Goal: Task Accomplishment & Management: Manage account settings

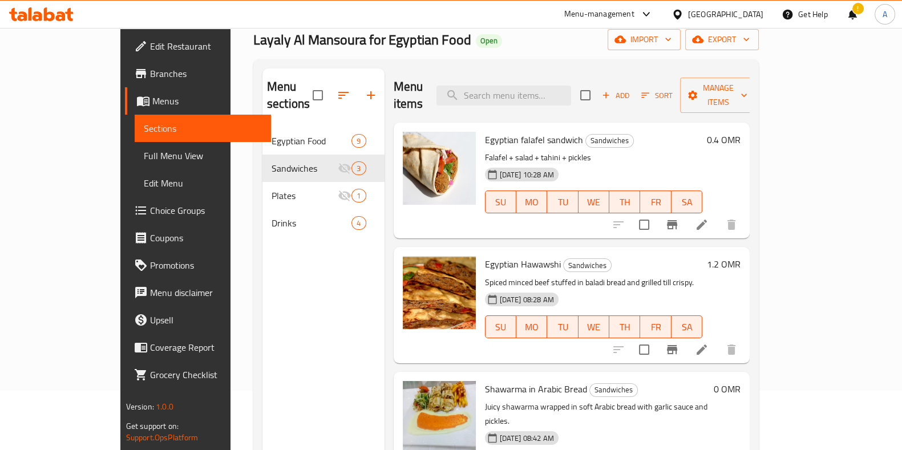
scroll to position [54, 0]
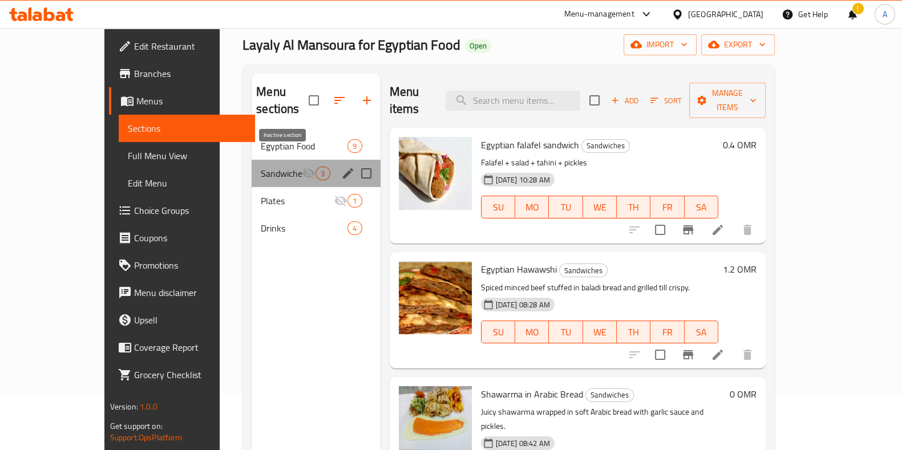
click at [303, 168] on icon "Menu sections" at bounding box center [309, 173] width 13 height 11
click at [261, 167] on span "Sandwiches" at bounding box center [281, 174] width 41 height 14
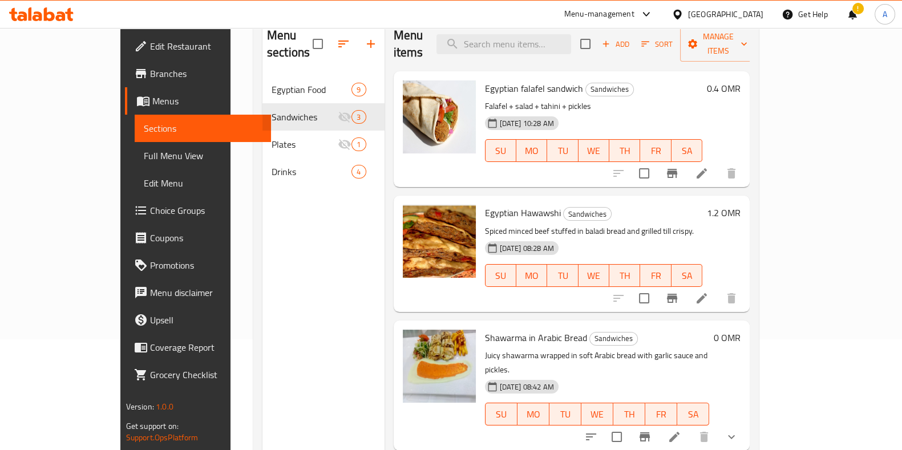
scroll to position [0, 0]
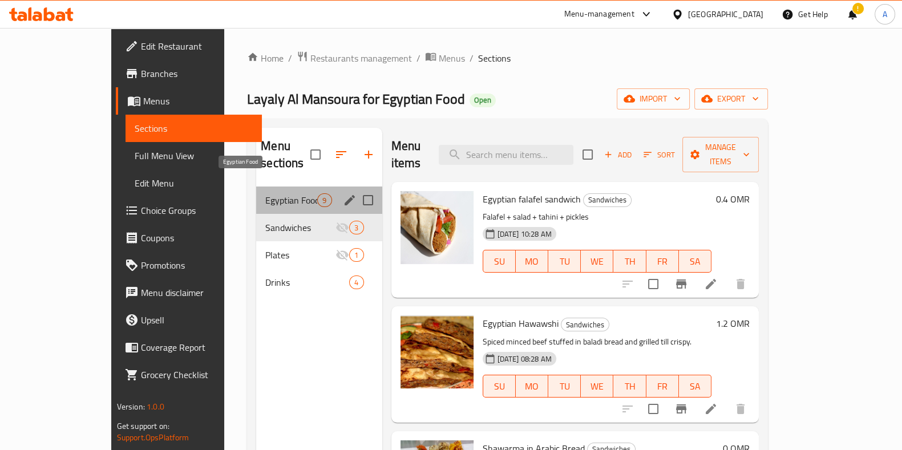
click at [265, 193] on span "Egyptian Food" at bounding box center [291, 200] width 52 height 14
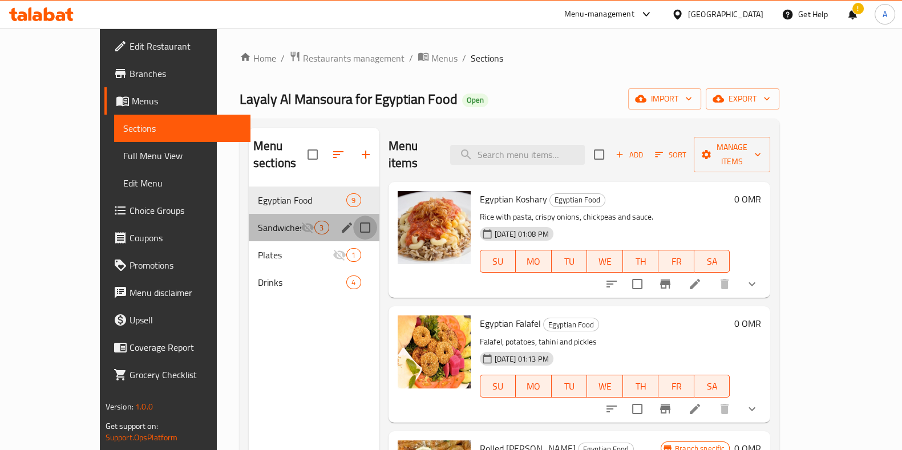
click at [353, 216] on input "Menu sections" at bounding box center [365, 228] width 24 height 24
checkbox input "true"
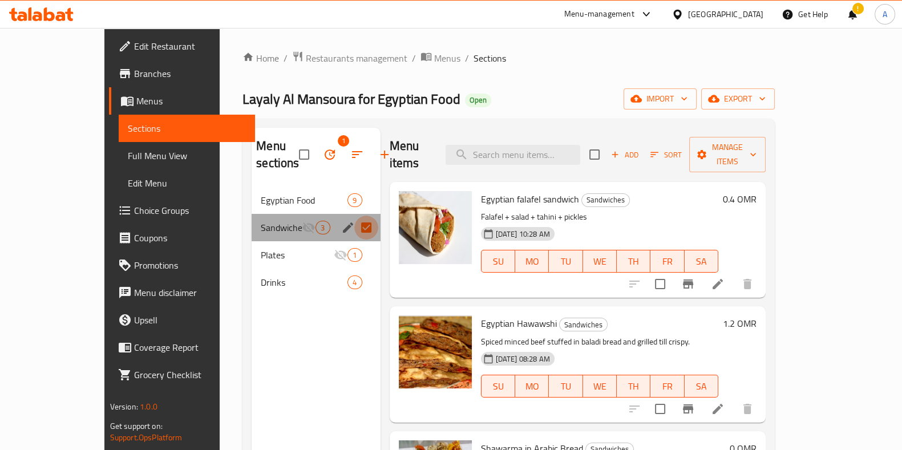
click at [354, 227] on input "Menu sections" at bounding box center [366, 228] width 24 height 24
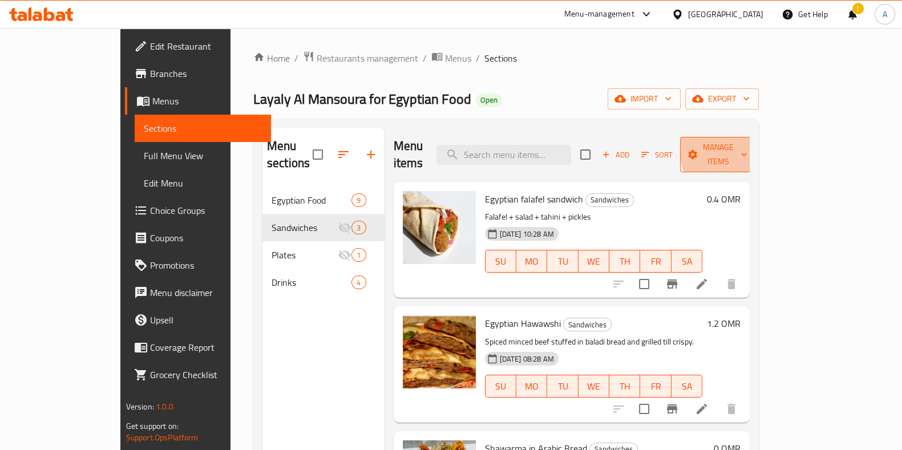
click at [748, 146] on span "Manage items" at bounding box center [718, 154] width 58 height 29
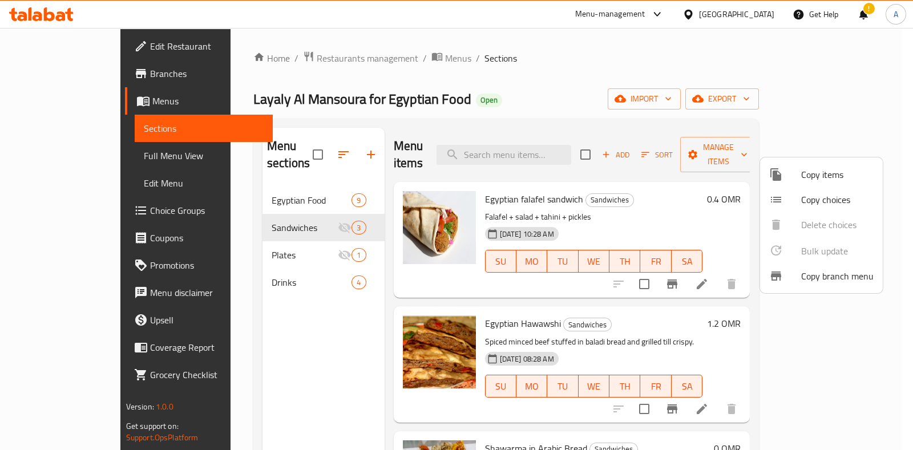
click at [896, 313] on div at bounding box center [456, 225] width 913 height 450
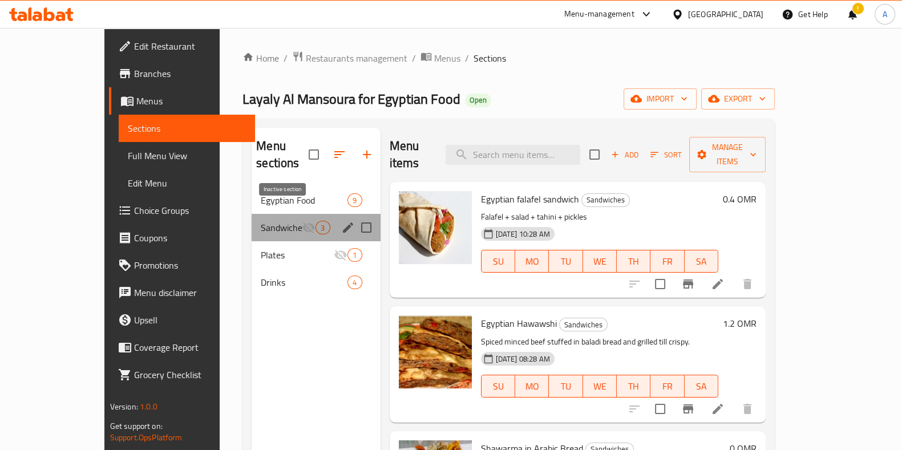
click at [302, 221] on icon "Menu sections" at bounding box center [309, 228] width 14 height 14
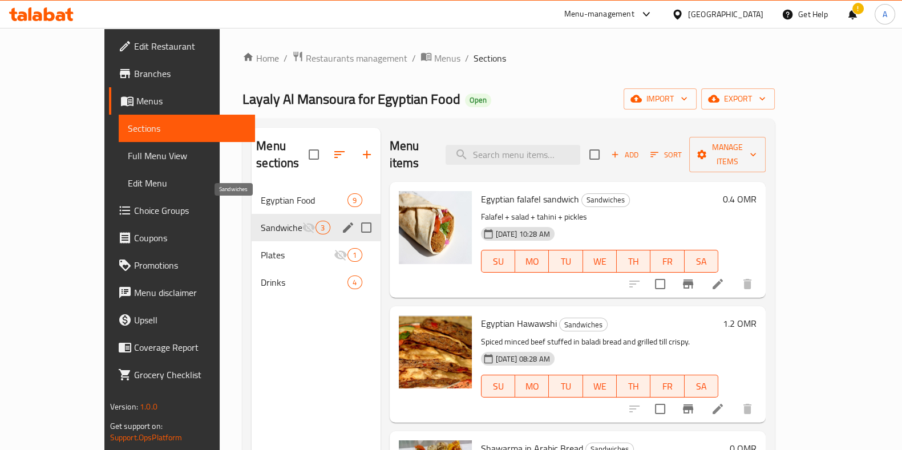
click at [261, 221] on span "Sandwiches" at bounding box center [281, 228] width 41 height 14
click at [316, 223] on span "3" at bounding box center [322, 228] width 13 height 11
click at [265, 221] on span "Sandwiches" at bounding box center [281, 228] width 41 height 14
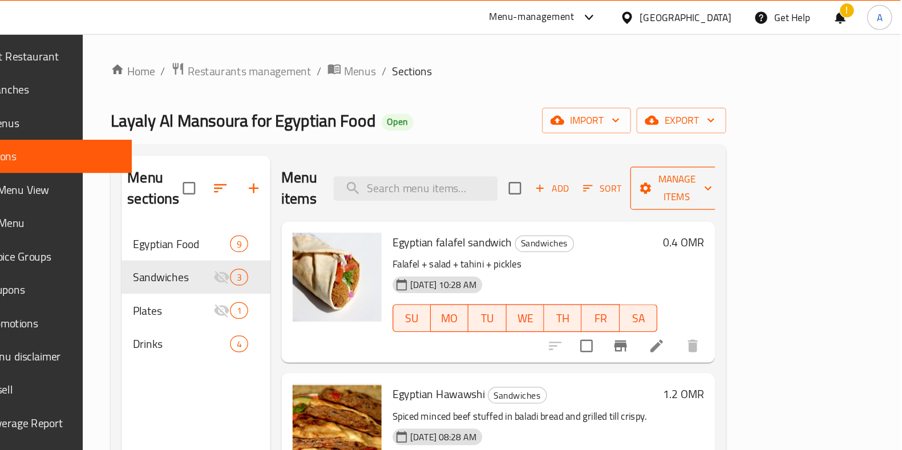
click at [748, 145] on span "Manage items" at bounding box center [718, 154] width 58 height 29
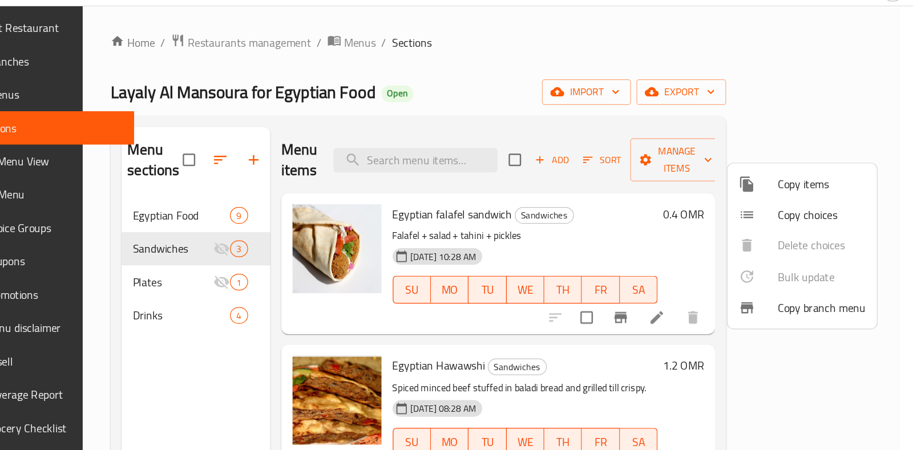
click at [861, 141] on div at bounding box center [456, 225] width 913 height 450
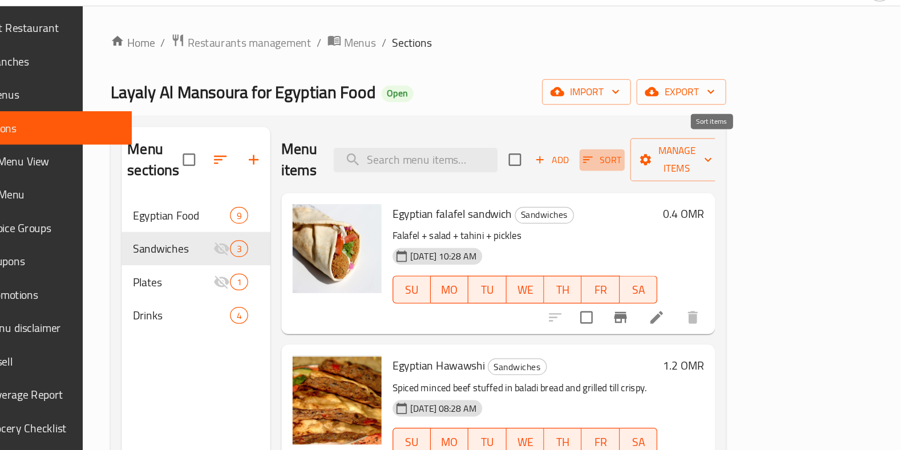
click at [651, 150] on icon "button" at bounding box center [645, 155] width 10 height 10
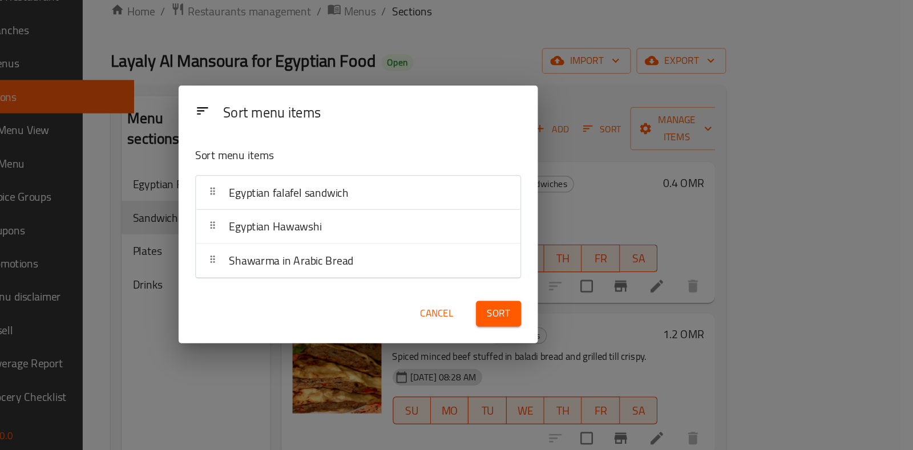
click at [523, 312] on span "Cancel" at bounding box center [521, 307] width 27 height 14
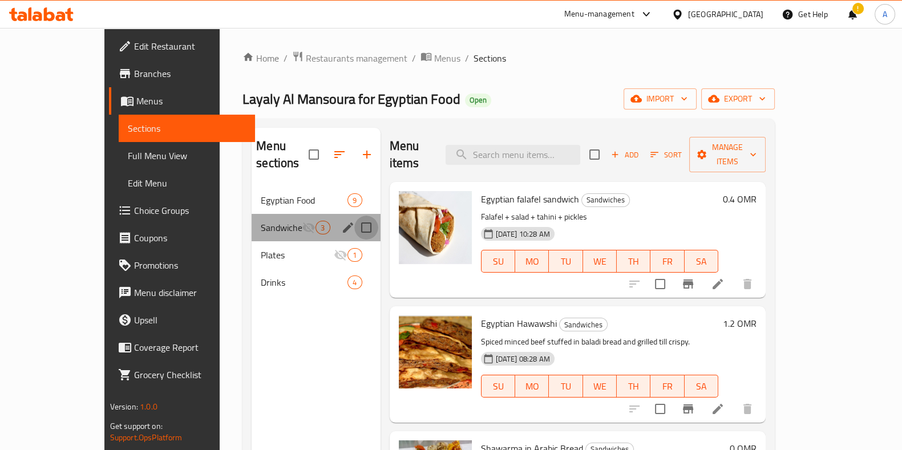
click at [354, 216] on input "Menu sections" at bounding box center [366, 228] width 24 height 24
checkbox input "true"
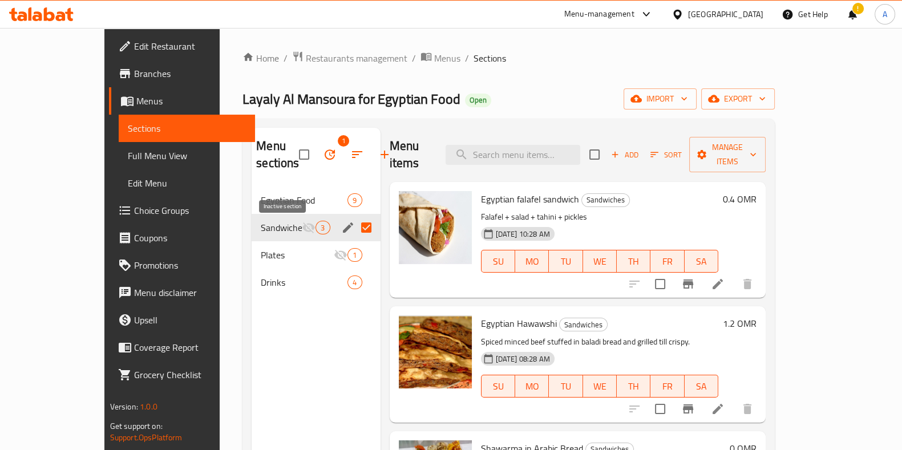
click at [302, 221] on icon "Menu sections" at bounding box center [309, 228] width 14 height 14
click at [343, 227] on icon "edit" at bounding box center [348, 228] width 10 height 10
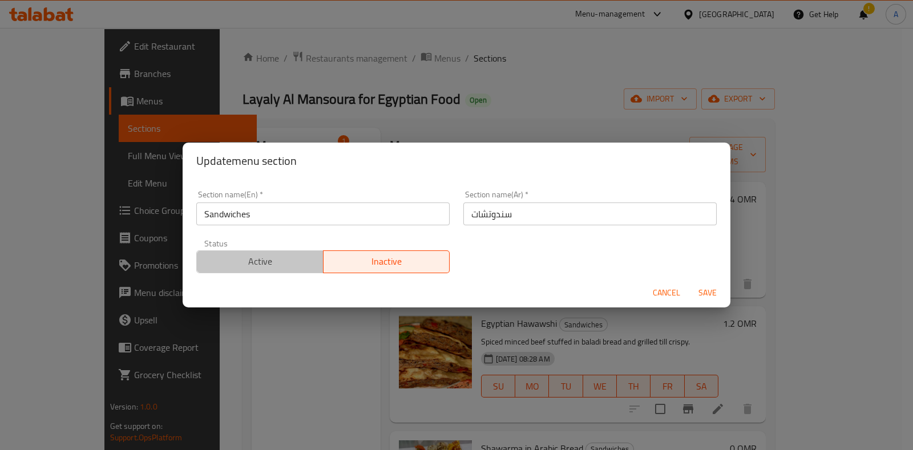
click at [288, 264] on span "Active" at bounding box center [260, 261] width 118 height 17
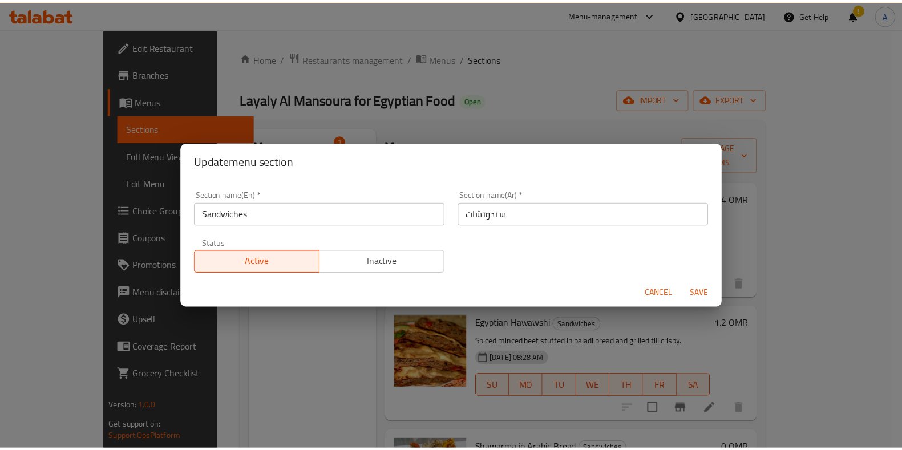
scroll to position [2, 0]
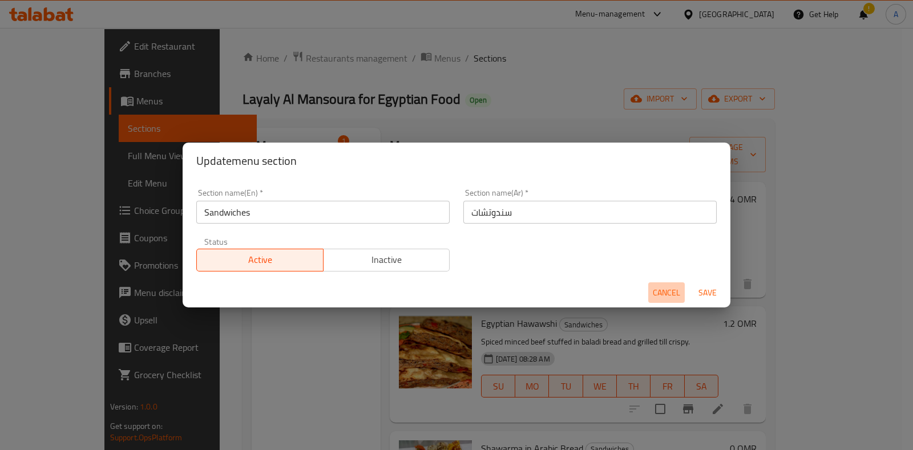
click at [672, 291] on span "Cancel" at bounding box center [666, 293] width 27 height 14
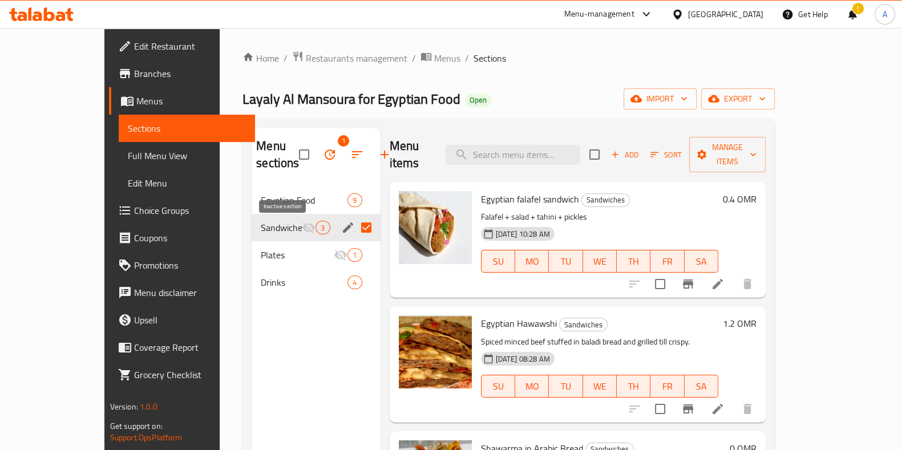
click at [302, 229] on icon "Menu sections" at bounding box center [309, 228] width 14 height 14
click at [354, 228] on input "Menu sections" at bounding box center [366, 228] width 24 height 24
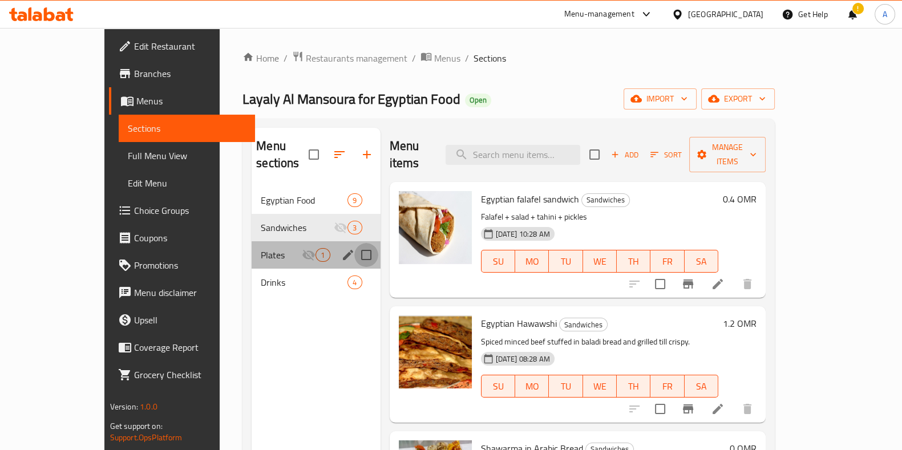
click at [354, 243] on input "Menu sections" at bounding box center [366, 255] width 24 height 24
checkbox input "true"
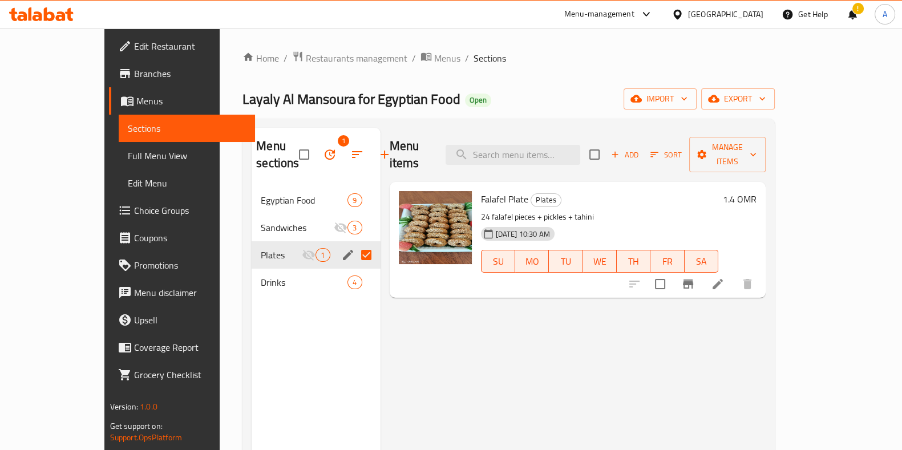
click at [354, 252] on input "Menu sections" at bounding box center [366, 255] width 24 height 24
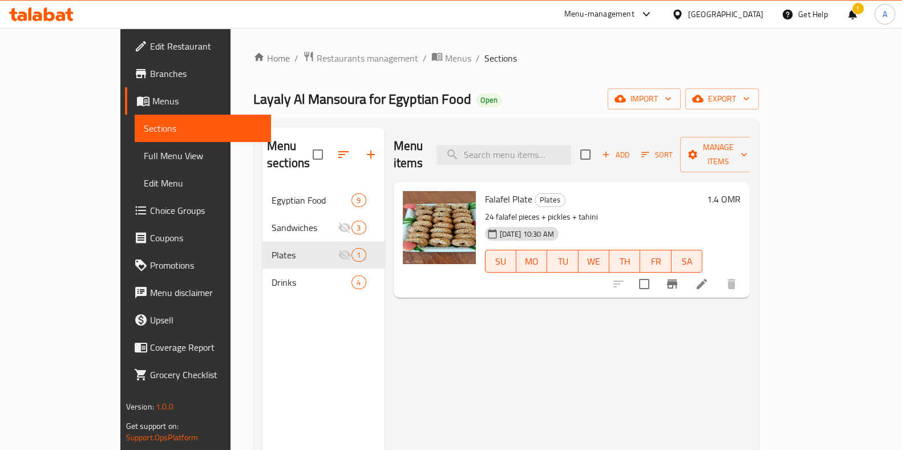
click at [413, 286] on div "Menu items Add Sort Manage items Falafel Plate Plates 24 falafel pieces + pickl…" at bounding box center [568, 353] width 366 height 450
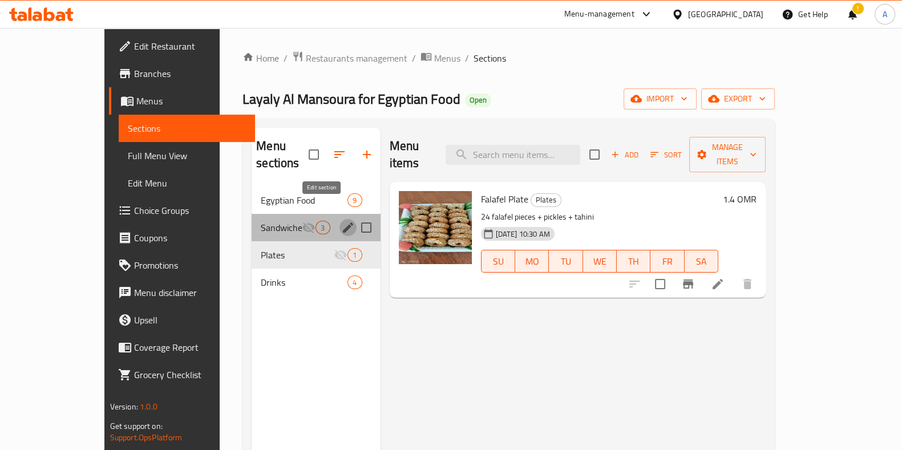
click at [343, 223] on icon "edit" at bounding box center [348, 228] width 10 height 10
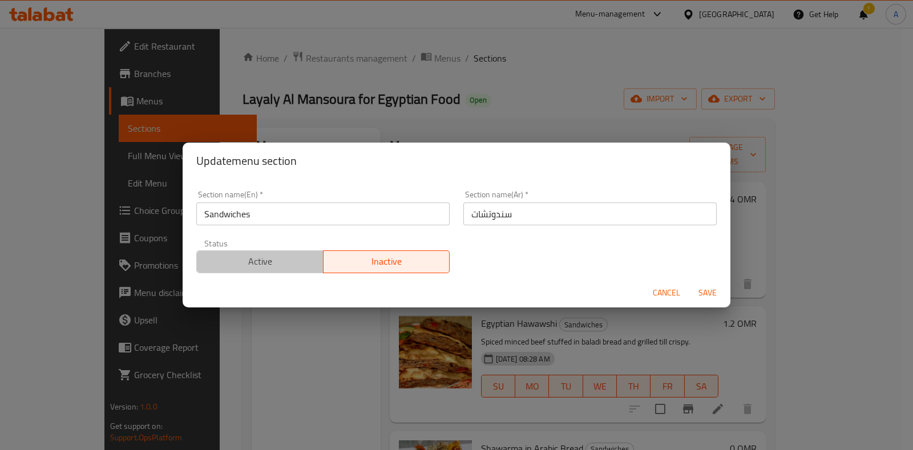
click at [260, 256] on span "Active" at bounding box center [260, 261] width 118 height 17
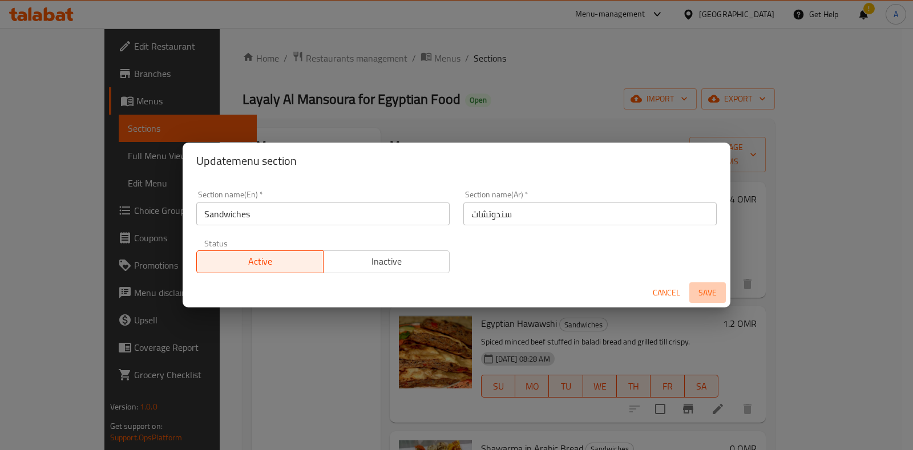
click at [713, 289] on span "Save" at bounding box center [707, 293] width 27 height 14
